Goal: Transaction & Acquisition: Purchase product/service

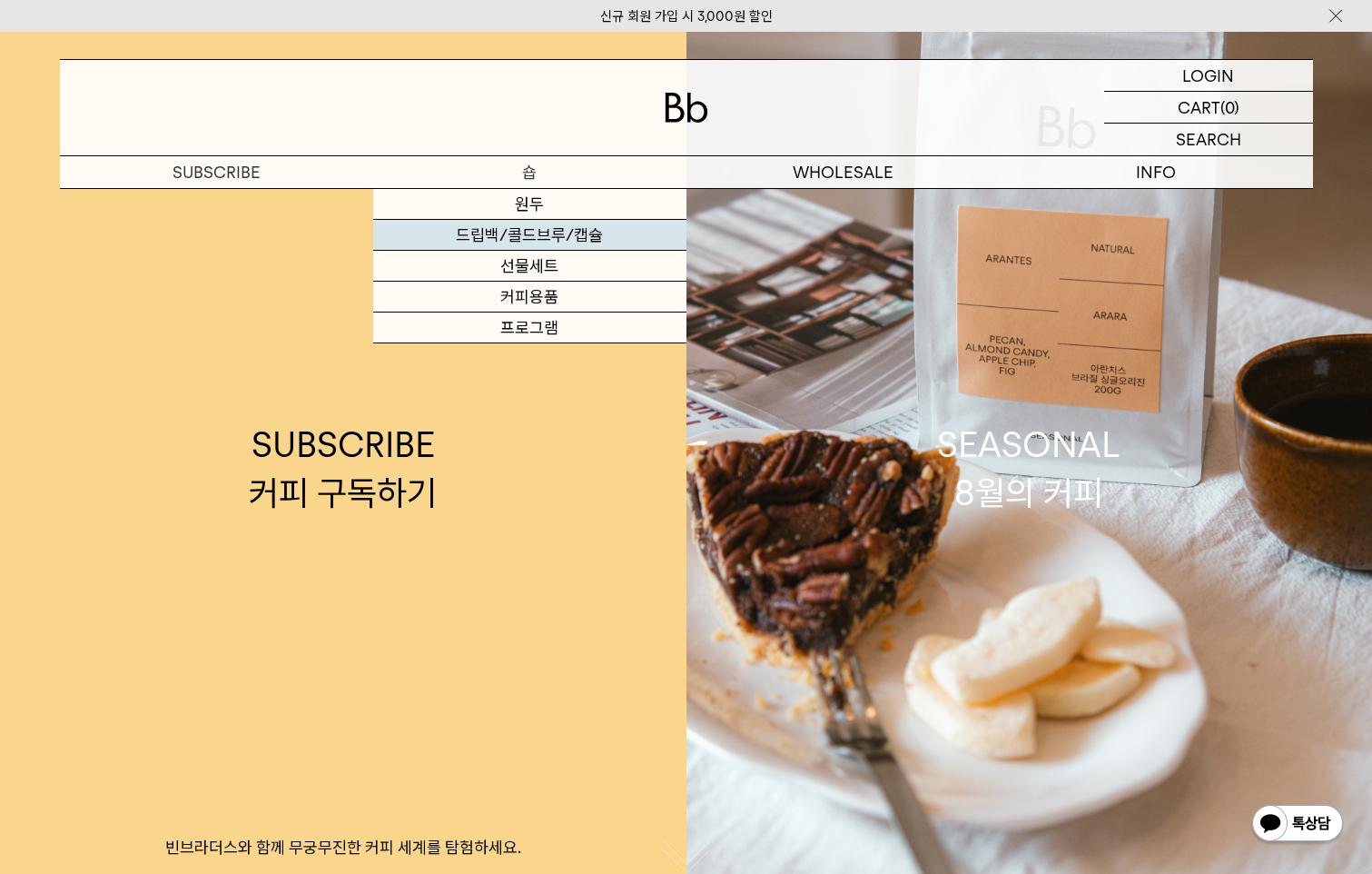
click at [579, 227] on link "드립백/콜드브루/캡슐" at bounding box center [529, 235] width 313 height 30
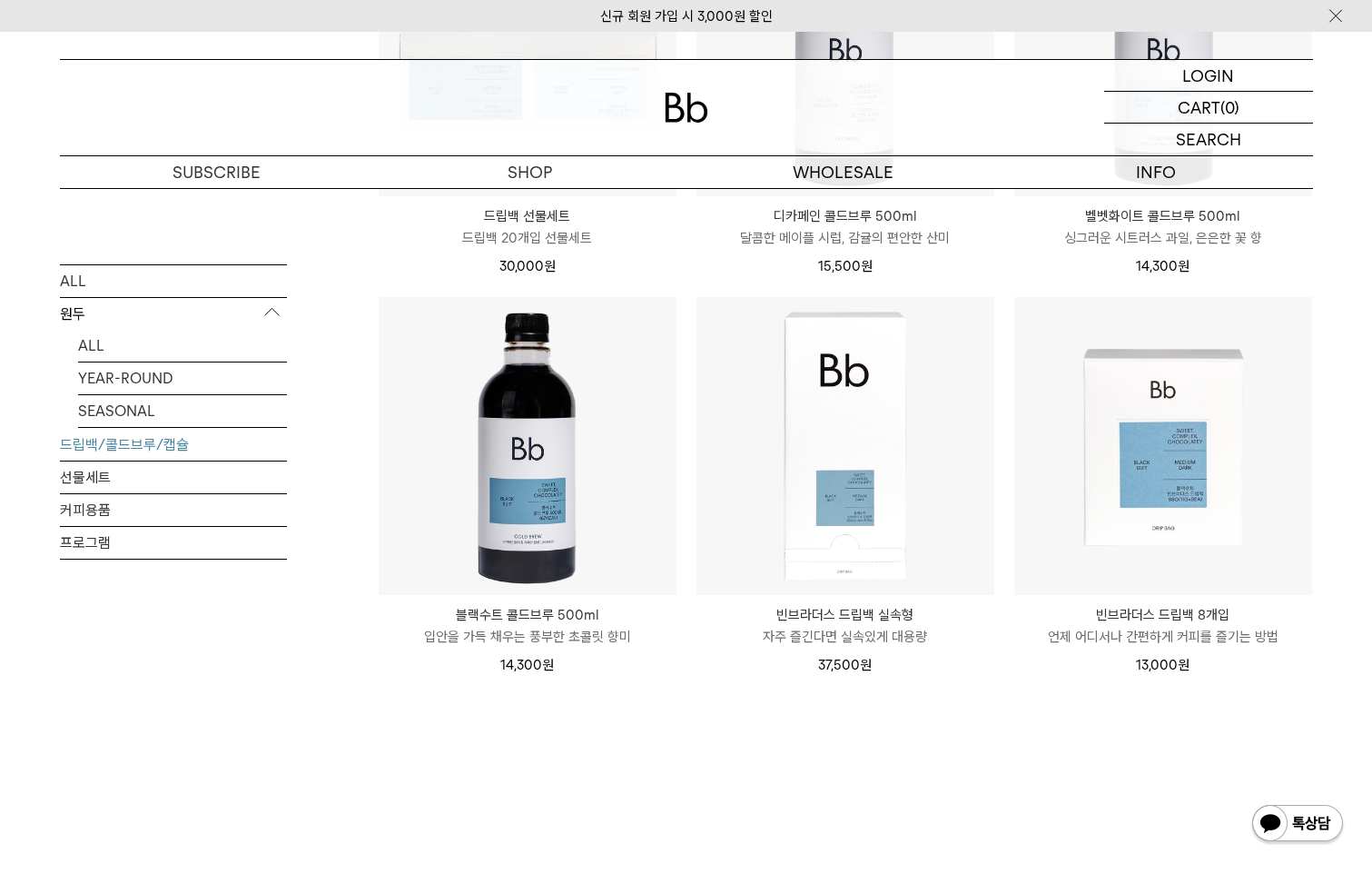
scroll to position [1453, 0]
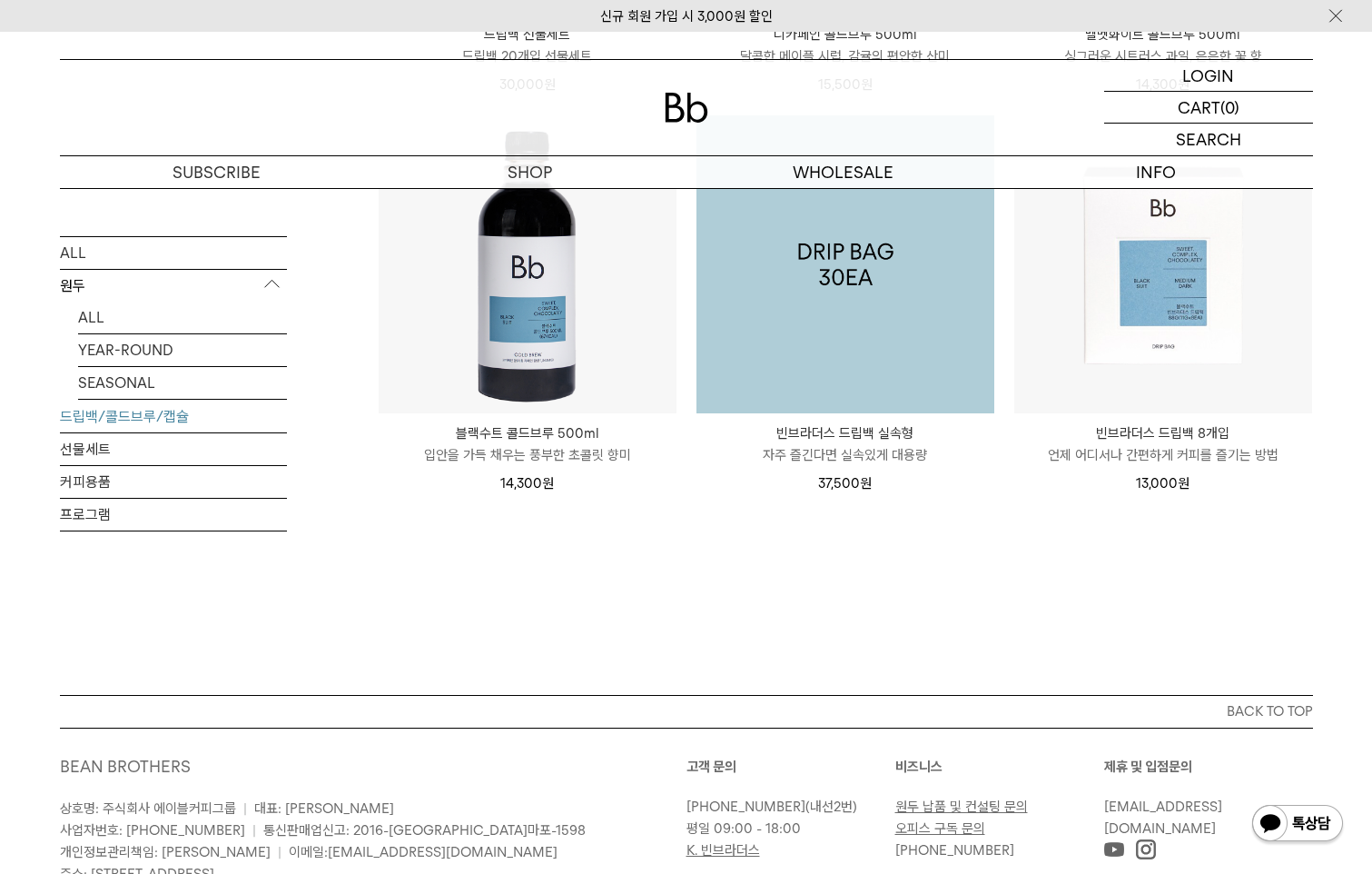
click at [831, 337] on img at bounding box center [845, 264] width 298 height 298
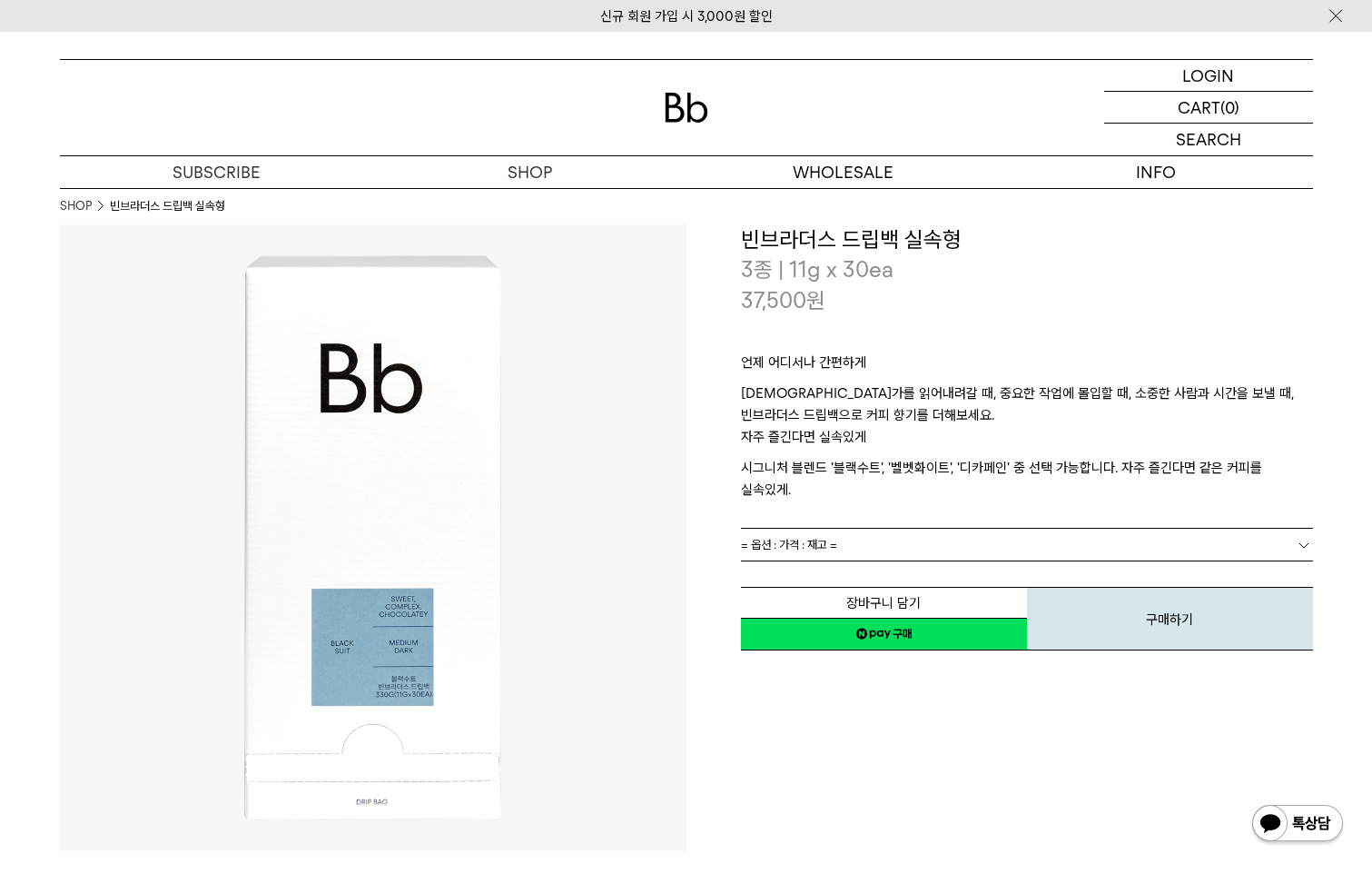
click at [1233, 528] on link "= 옵션 : 가격 : 재고 =" at bounding box center [1026, 544] width 572 height 31
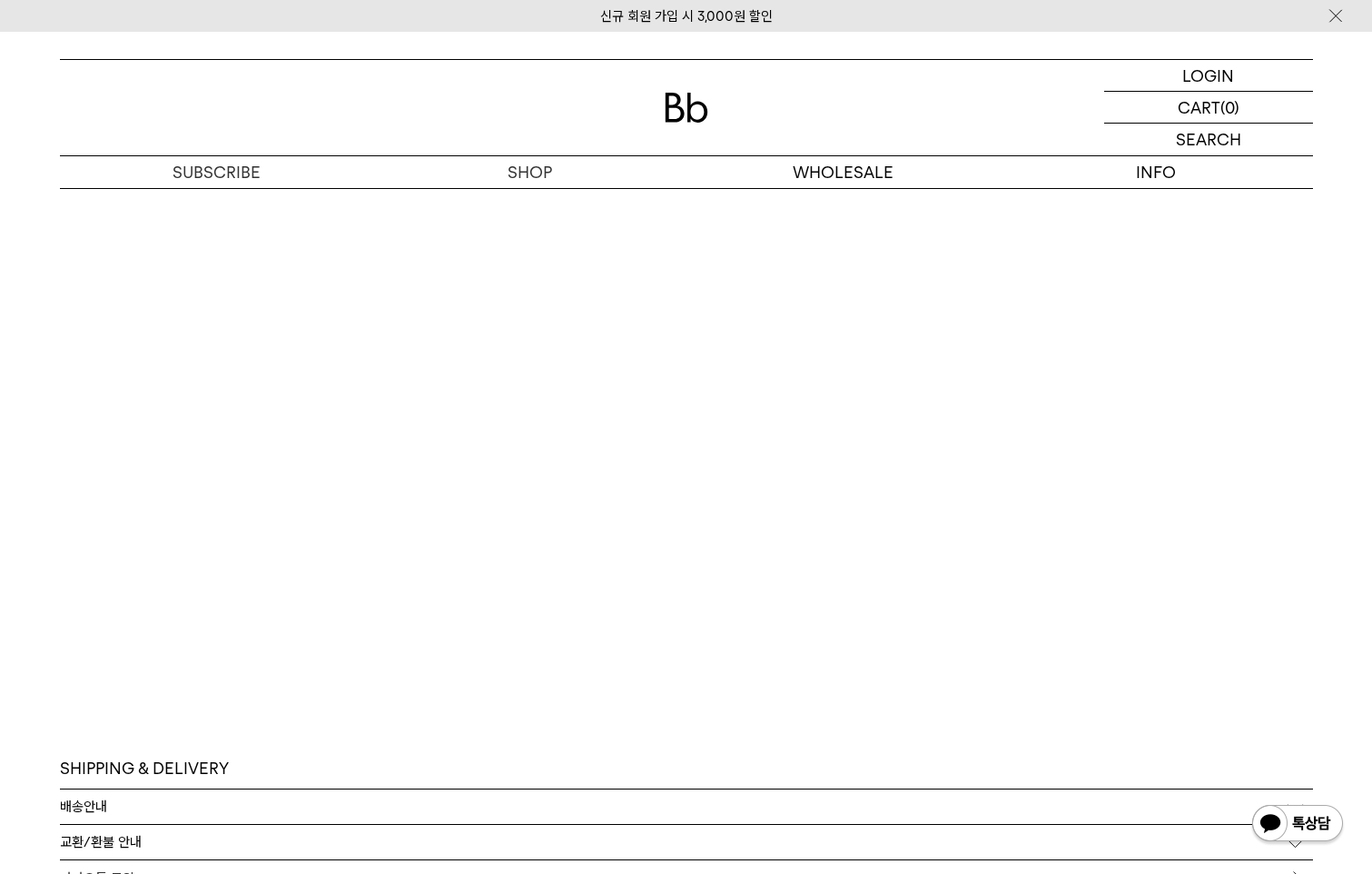
scroll to position [3905, 0]
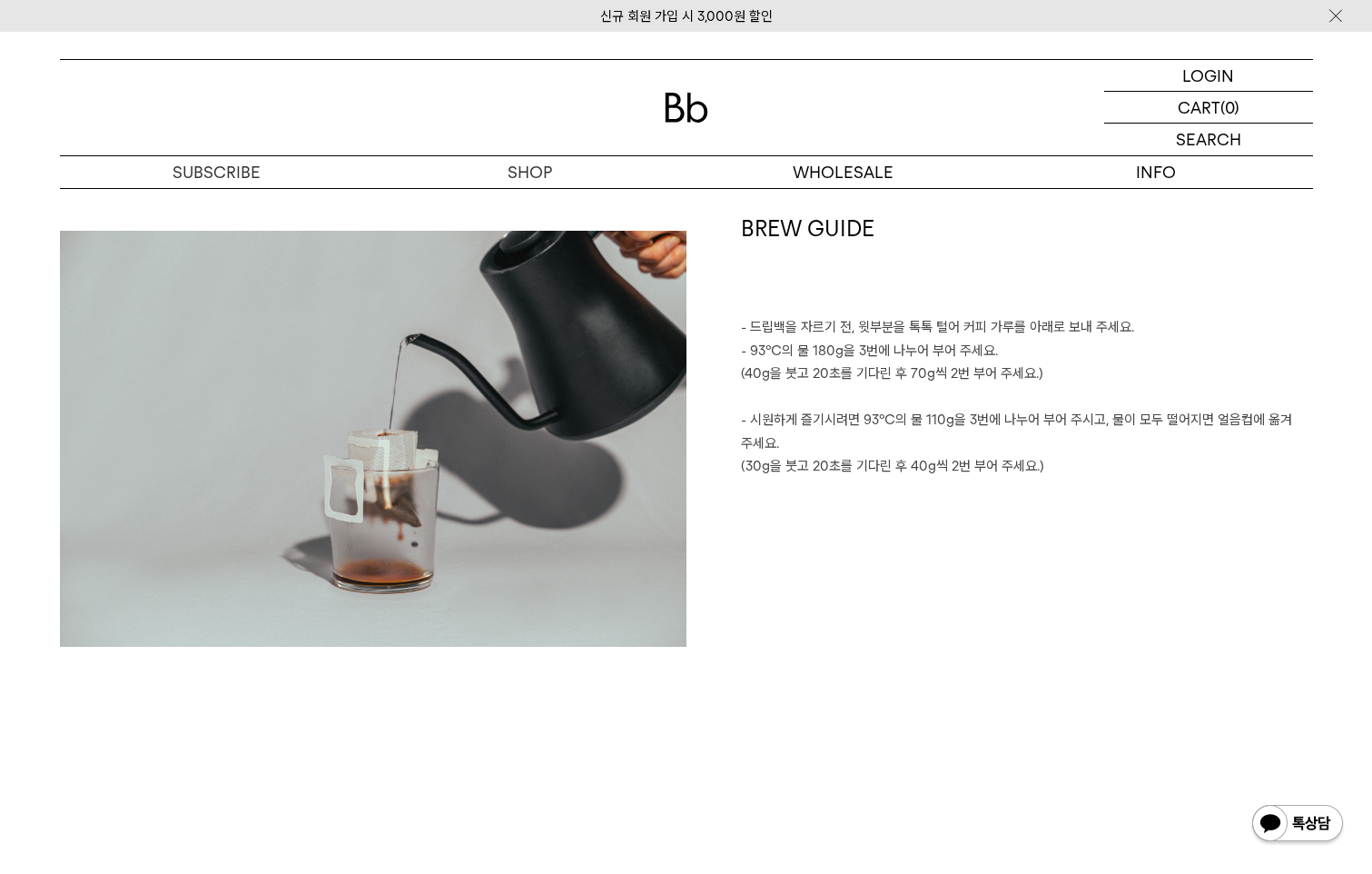
scroll to position [1793, 0]
